Goal: Task Accomplishment & Management: Use online tool/utility

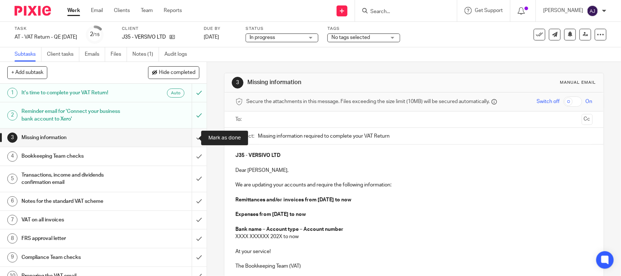
click at [189, 135] on input "submit" at bounding box center [103, 137] width 207 height 18
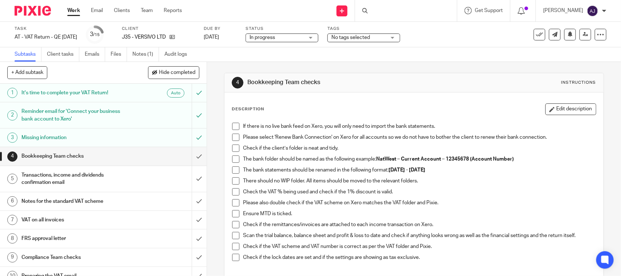
click at [243, 124] on p "If there is no live bank feed on Xero, you will only need to import the bank st…" at bounding box center [419, 126] width 353 height 7
click at [235, 126] on span at bounding box center [235, 126] width 7 height 7
click at [232, 136] on span at bounding box center [235, 137] width 7 height 7
click at [234, 146] on span at bounding box center [235, 147] width 7 height 7
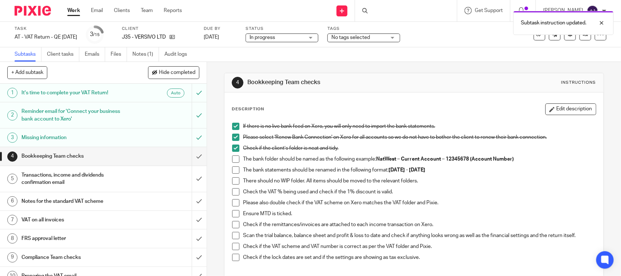
click at [232, 160] on span at bounding box center [235, 158] width 7 height 7
click at [232, 168] on span at bounding box center [235, 169] width 7 height 7
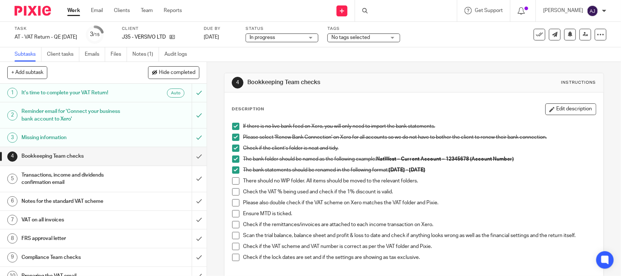
click at [232, 181] on span at bounding box center [235, 180] width 7 height 7
click at [234, 191] on span at bounding box center [235, 191] width 7 height 7
click at [232, 201] on span at bounding box center [235, 202] width 7 height 7
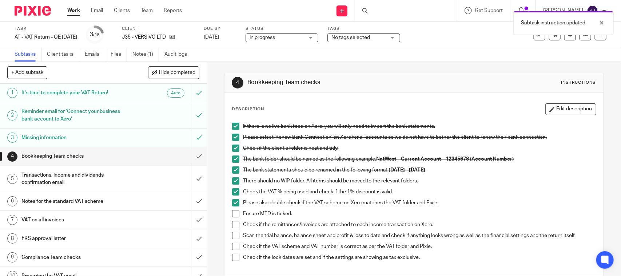
click at [232, 212] on span at bounding box center [235, 213] width 7 height 7
click at [234, 225] on span at bounding box center [235, 224] width 7 height 7
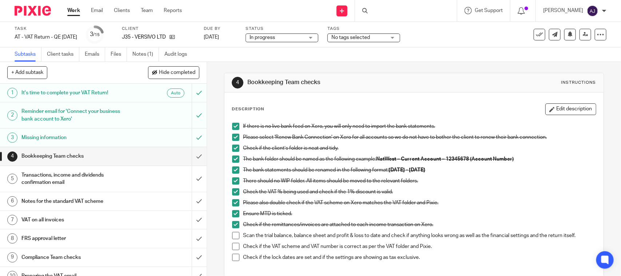
click at [233, 235] on span at bounding box center [235, 235] width 7 height 7
click at [232, 247] on span at bounding box center [235, 246] width 7 height 7
click at [234, 257] on span at bounding box center [235, 257] width 7 height 7
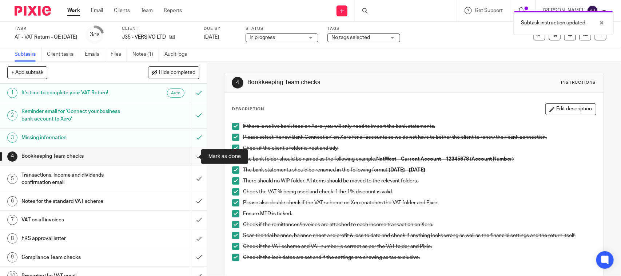
click at [187, 157] on input "submit" at bounding box center [103, 156] width 207 height 18
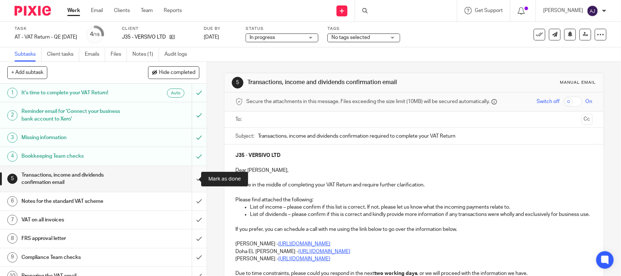
click at [191, 180] on input "submit" at bounding box center [103, 179] width 207 height 26
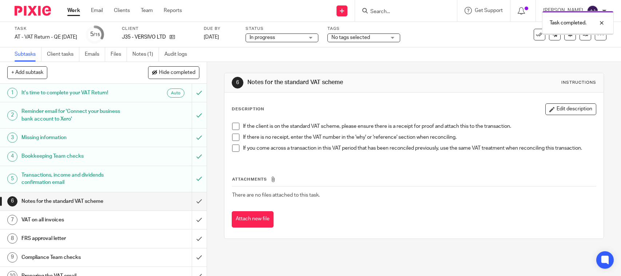
click at [231, 121] on div "If the client is on the standard VAT scheme, please ensure there is a receipt f…" at bounding box center [414, 140] width 371 height 42
click at [234, 128] on span at bounding box center [235, 126] width 7 height 7
click at [233, 138] on span at bounding box center [235, 137] width 7 height 7
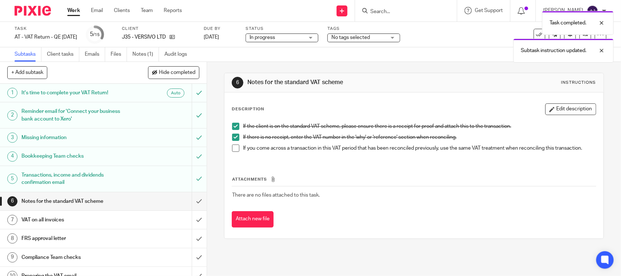
click at [233, 151] on span at bounding box center [235, 147] width 7 height 7
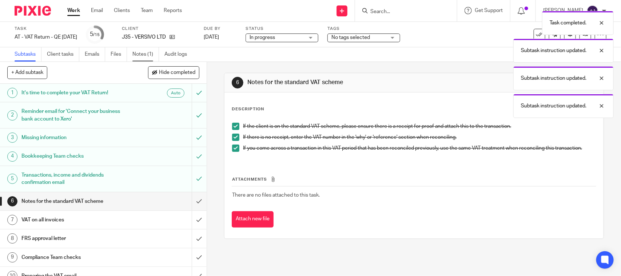
click at [142, 56] on link "Notes (1)" at bounding box center [145, 54] width 27 height 14
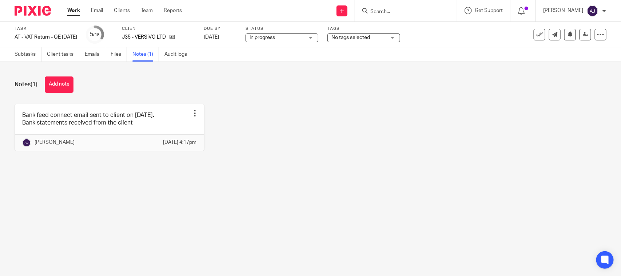
click at [71, 76] on div "Notes (1) Add note Bank feed connect email sent to client on 02-09-2025. Bank s…" at bounding box center [310, 119] width 621 height 115
click at [68, 85] on button "Add note" at bounding box center [59, 84] width 29 height 16
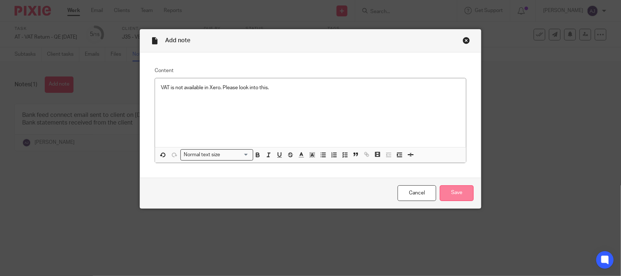
click at [466, 190] on input "Save" at bounding box center [457, 193] width 34 height 16
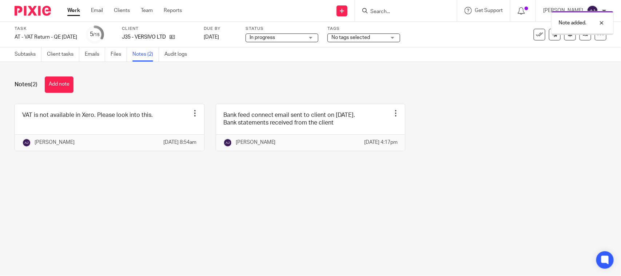
click at [168, 177] on div "Notes (2) Add note VAT is not available in Xero. Please look into this. Edit no…" at bounding box center [310, 119] width 621 height 115
click at [167, 76] on div "Notes (2) Add note" at bounding box center [311, 84] width 592 height 16
click at [187, 71] on div "Notes (2) Add note VAT is not available in Xero. Please look into this. Edit no…" at bounding box center [310, 119] width 621 height 115
click at [179, 90] on div "Notes (2) Add note" at bounding box center [311, 84] width 592 height 16
click at [201, 88] on div "Notes (2) Add note" at bounding box center [311, 84] width 592 height 16
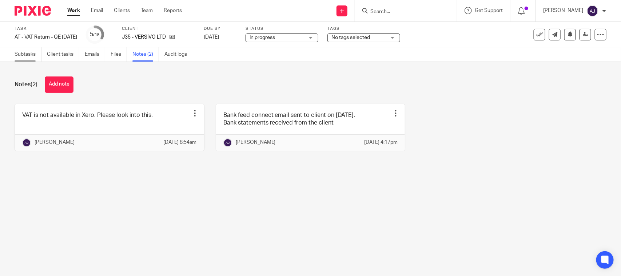
click at [31, 53] on link "Subtasks" at bounding box center [28, 54] width 27 height 14
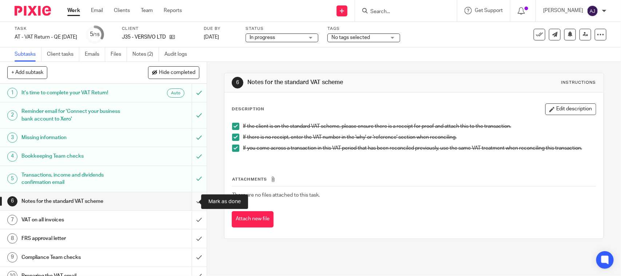
click at [188, 198] on input "submit" at bounding box center [103, 201] width 207 height 18
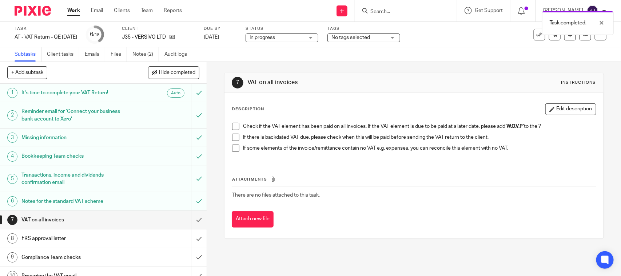
click at [232, 128] on span at bounding box center [235, 126] width 7 height 7
click at [232, 140] on span at bounding box center [235, 137] width 7 height 7
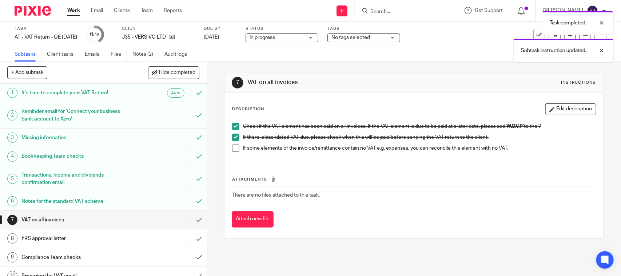
click at [232, 148] on span at bounding box center [235, 147] width 7 height 7
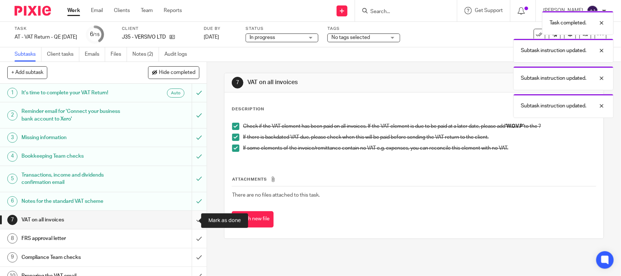
click at [193, 223] on input "submit" at bounding box center [103, 220] width 207 height 18
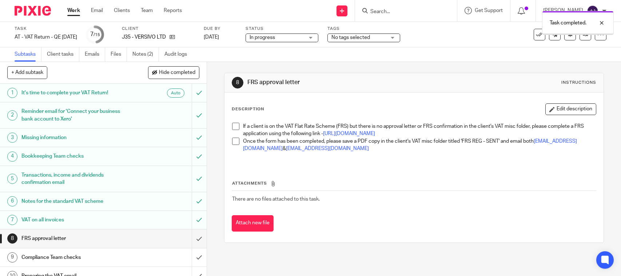
click at [234, 129] on span at bounding box center [235, 126] width 7 height 7
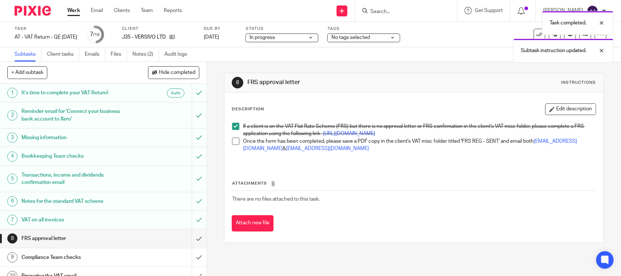
click at [232, 145] on span at bounding box center [235, 141] width 7 height 7
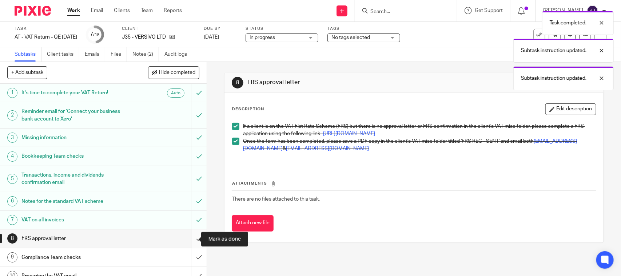
click at [187, 241] on input "submit" at bounding box center [103, 238] width 207 height 18
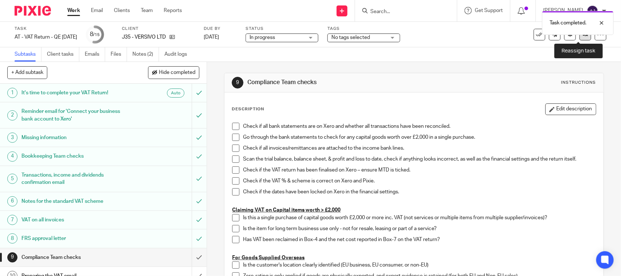
click at [580, 39] on link at bounding box center [586, 35] width 12 height 12
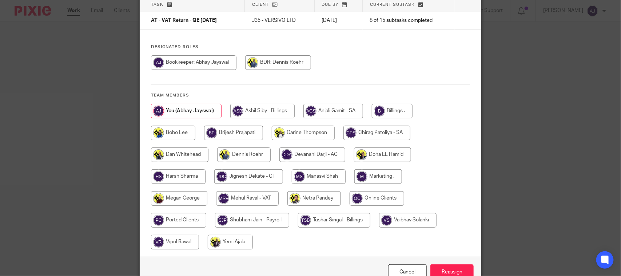
scroll to position [96, 0]
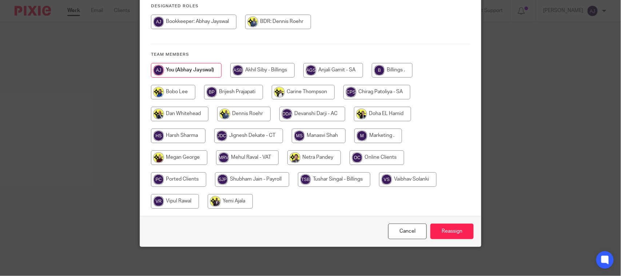
click at [242, 159] on input "radio" at bounding box center [247, 157] width 63 height 15
radio input "true"
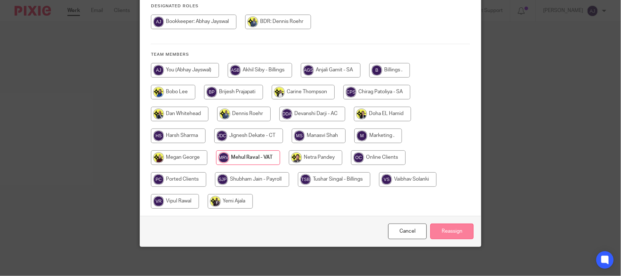
click at [443, 235] on input "Reassign" at bounding box center [452, 231] width 43 height 16
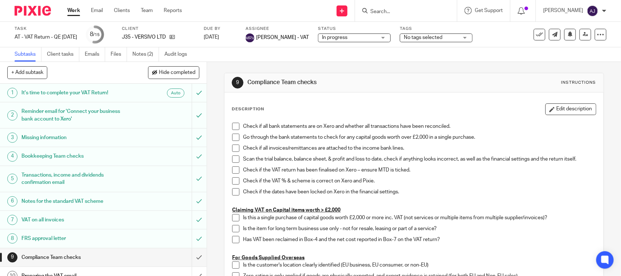
click at [75, 14] on link "Work" at bounding box center [73, 10] width 13 height 7
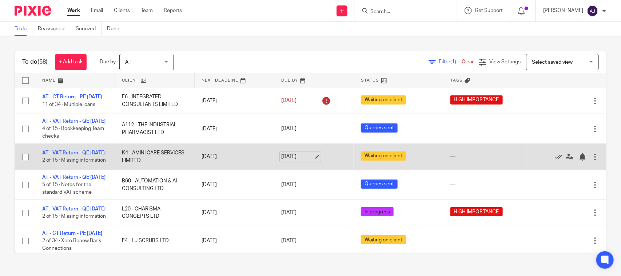
scroll to position [45, 0]
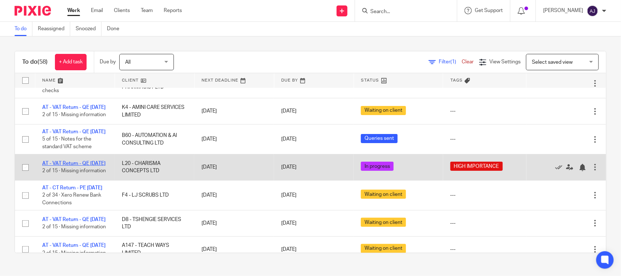
click at [69, 166] on link "AT - VAT Return - QE 31-08-2025" at bounding box center [73, 163] width 63 height 5
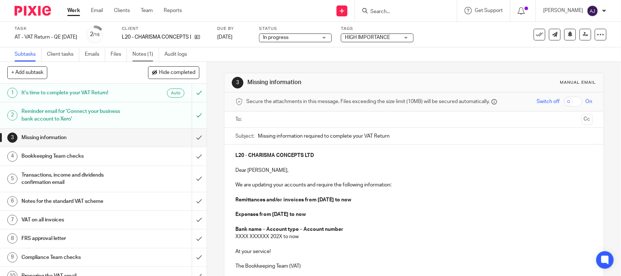
click at [140, 55] on link "Notes (1)" at bounding box center [145, 54] width 27 height 14
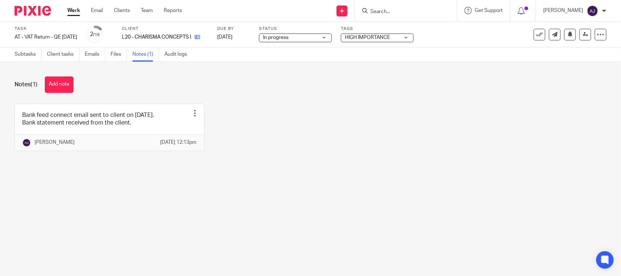
click at [200, 40] on link at bounding box center [195, 36] width 9 height 7
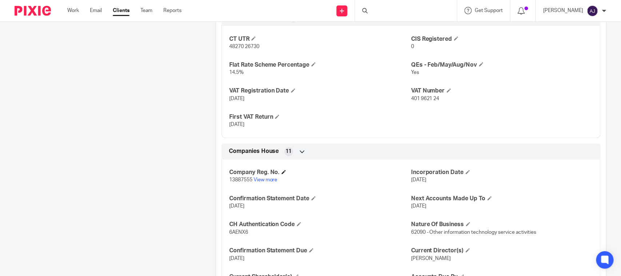
scroll to position [546, 0]
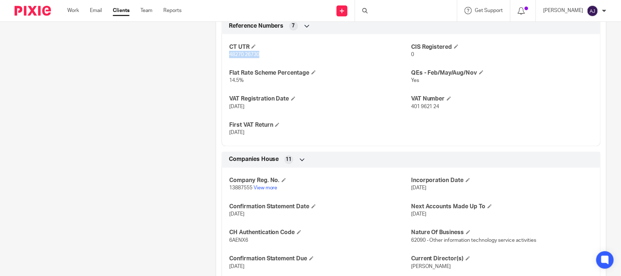
drag, startPoint x: 227, startPoint y: 54, endPoint x: 279, endPoint y: 54, distance: 51.7
click at [279, 54] on p "48270 26730" at bounding box center [320, 54] width 182 height 7
copy span "48270 26730"
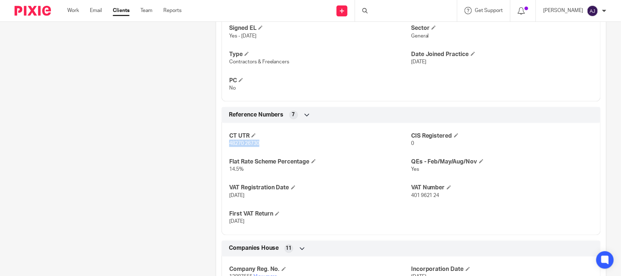
scroll to position [318, 0]
